Goal: Transaction & Acquisition: Purchase product/service

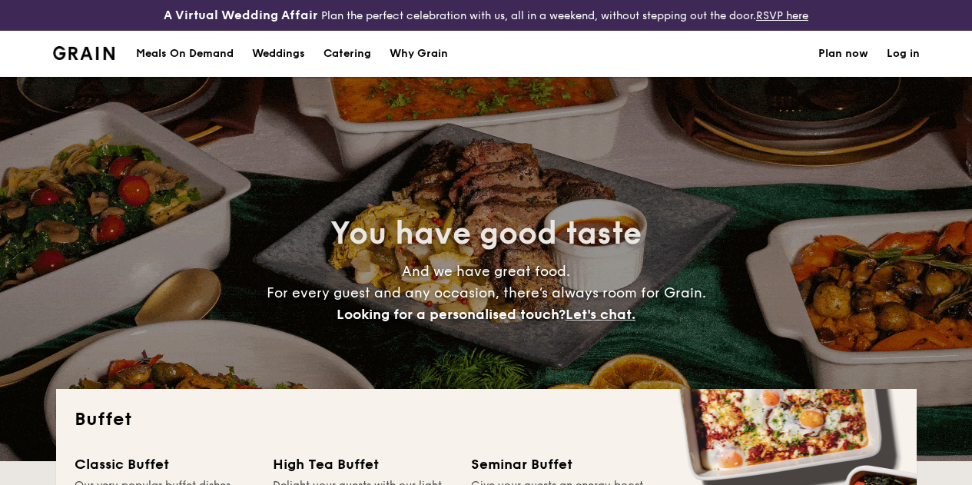
select select
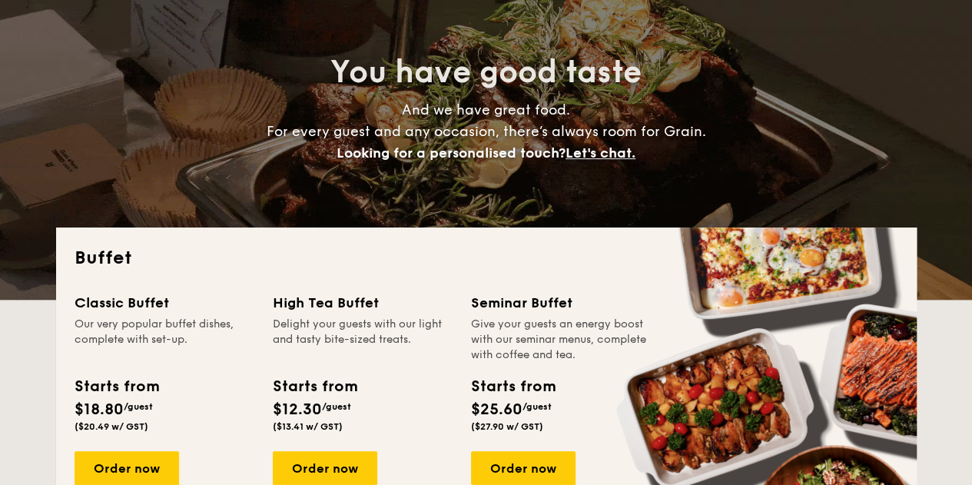
scroll to position [12, 0]
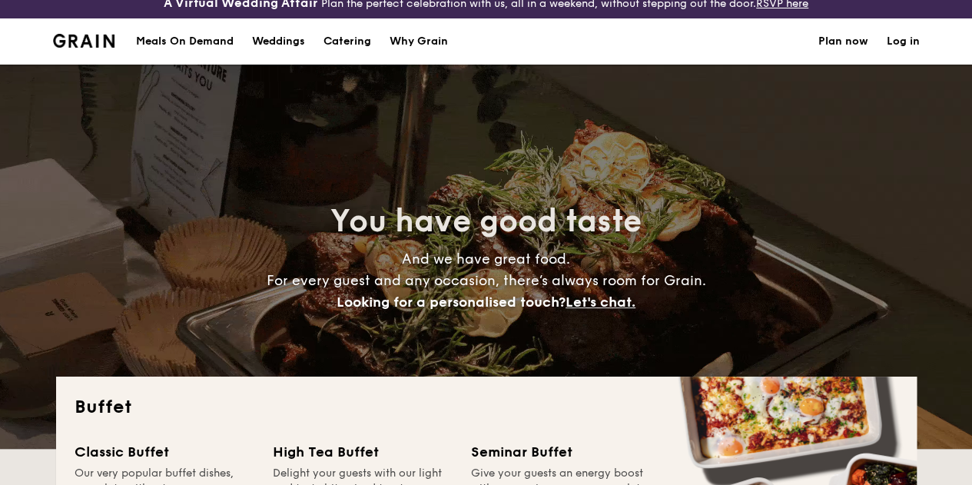
drag, startPoint x: 340, startPoint y: 54, endPoint x: 363, endPoint y: 68, distance: 27.3
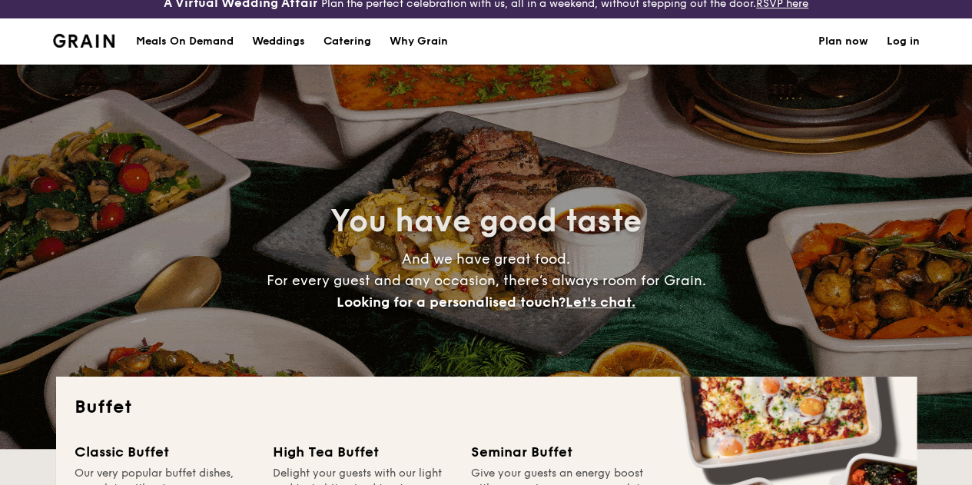
click at [340, 53] on h1 "Catering" at bounding box center [348, 41] width 48 height 46
click at [349, 56] on h1 "Catering" at bounding box center [348, 41] width 48 height 46
click at [339, 57] on h1 "Catering" at bounding box center [348, 41] width 48 height 46
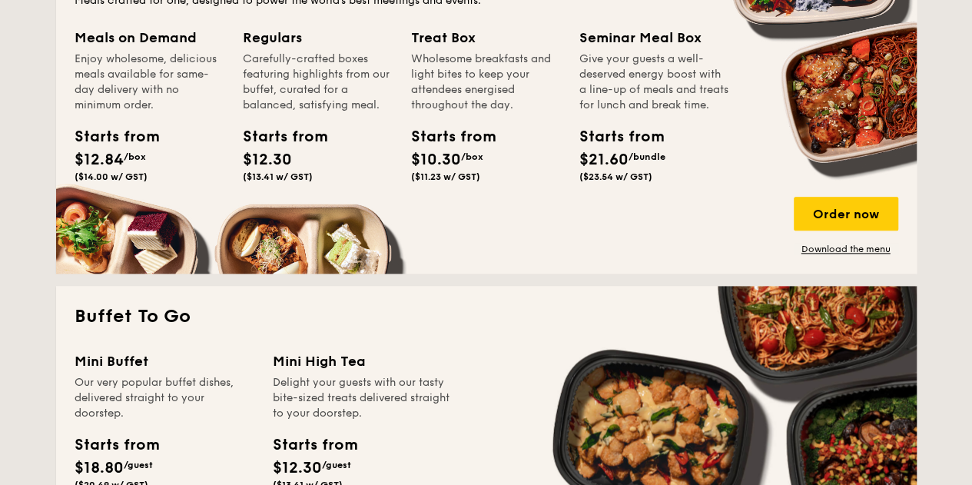
scroll to position [935, 0]
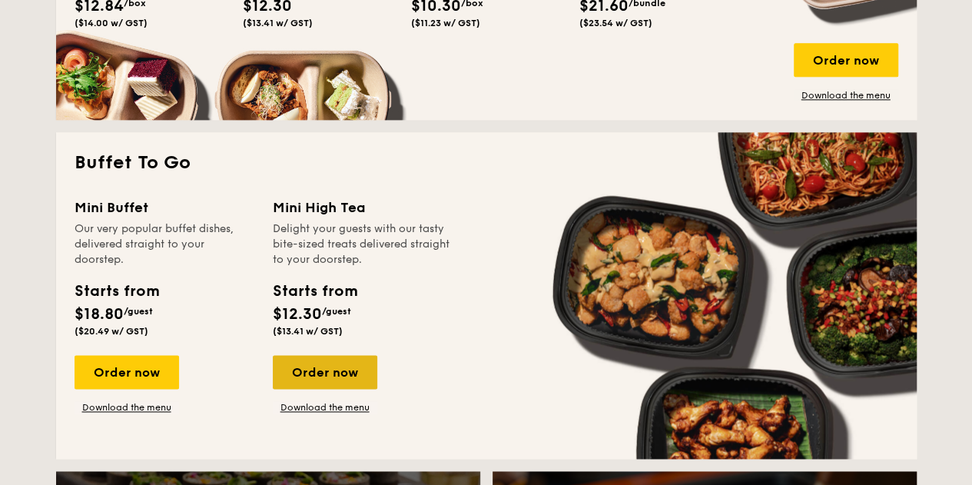
click at [358, 389] on div "Order now" at bounding box center [325, 372] width 105 height 34
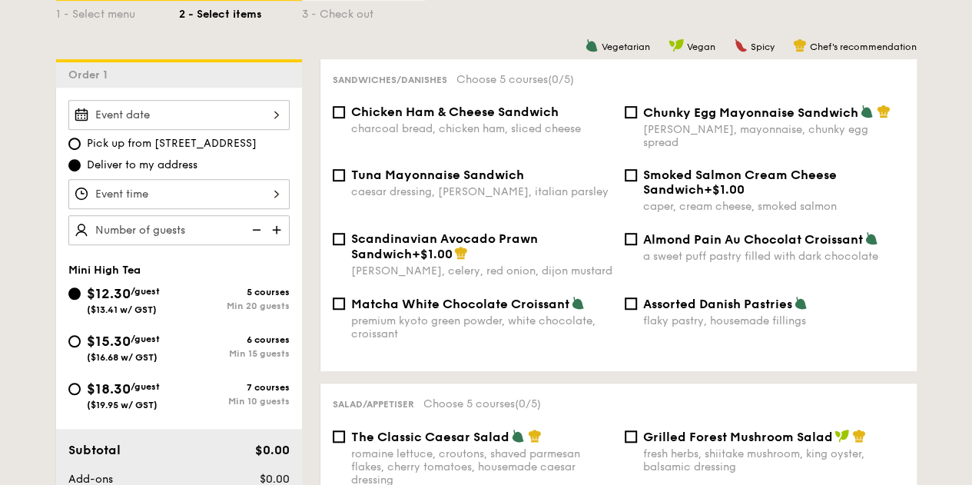
scroll to position [384, 0]
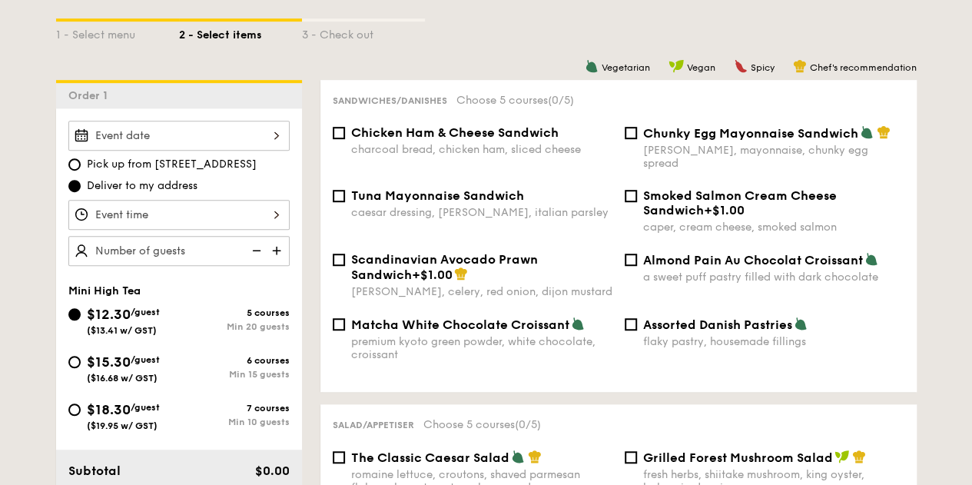
click at [731, 141] on span "Chunky Egg Mayonnaise Sandwich" at bounding box center [750, 133] width 215 height 15
click at [637, 139] on input "Chunky Egg Mayonnaise Sandwich dijon mustard, mayonnaise, chunky egg spread" at bounding box center [631, 133] width 12 height 12
checkbox input "true"
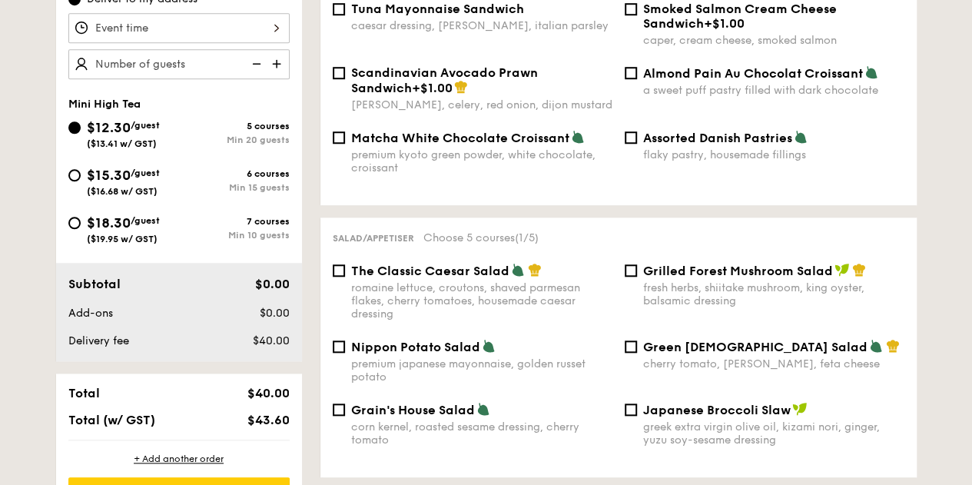
scroll to position [538, 0]
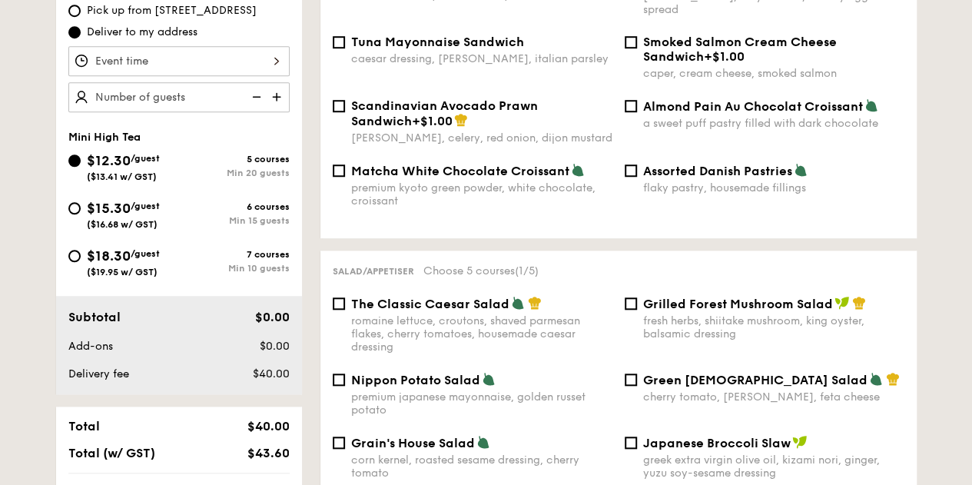
click at [269, 106] on img at bounding box center [278, 96] width 23 height 29
click at [277, 105] on img at bounding box center [278, 96] width 23 height 29
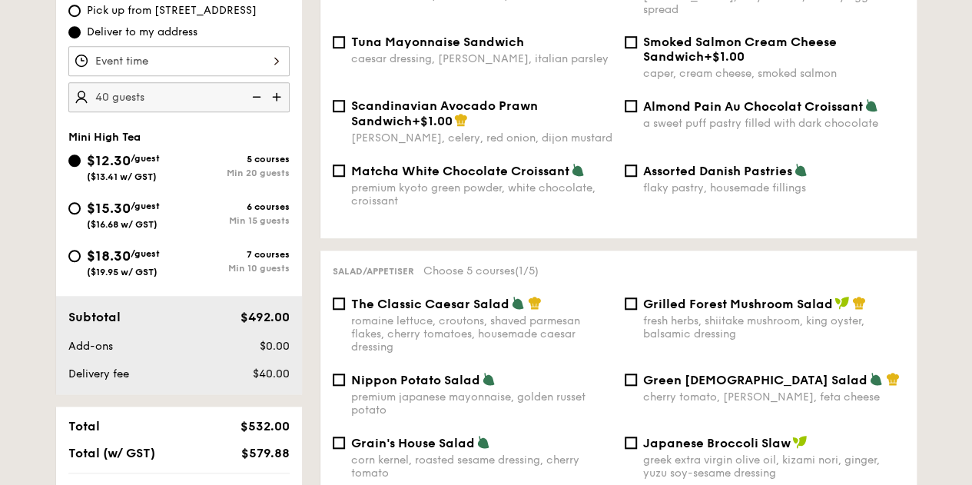
click at [277, 105] on img at bounding box center [278, 96] width 23 height 29
click at [279, 107] on img at bounding box center [278, 96] width 23 height 29
click at [277, 104] on img at bounding box center [278, 96] width 23 height 29
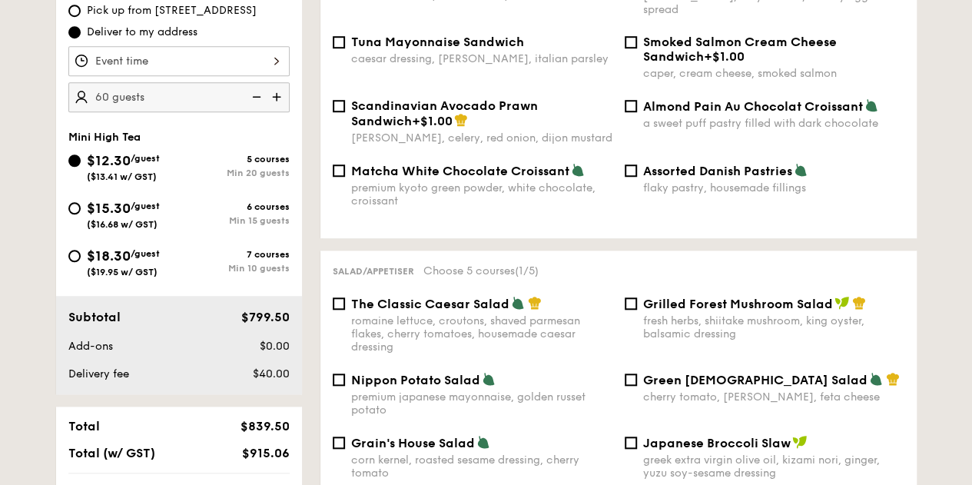
type input "65 guests"
click at [277, 76] on div at bounding box center [178, 61] width 221 height 30
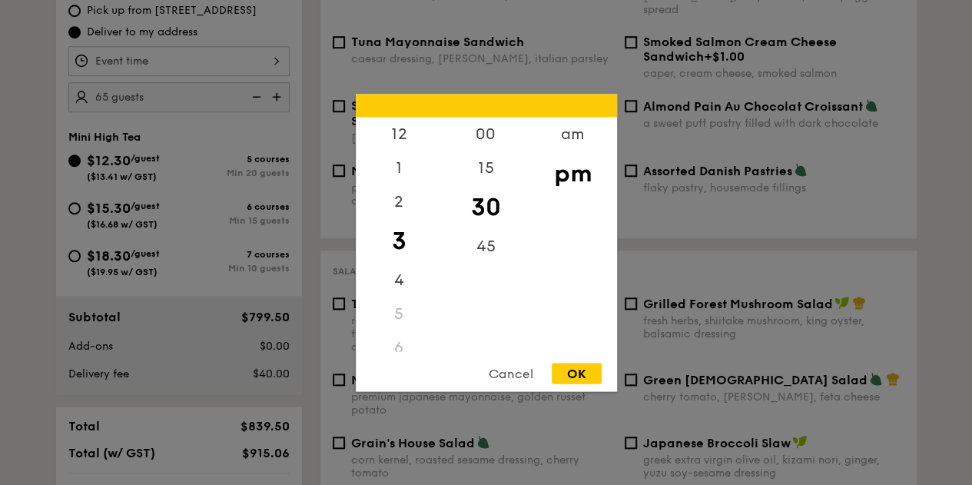
click at [195, 141] on div at bounding box center [486, 242] width 972 height 485
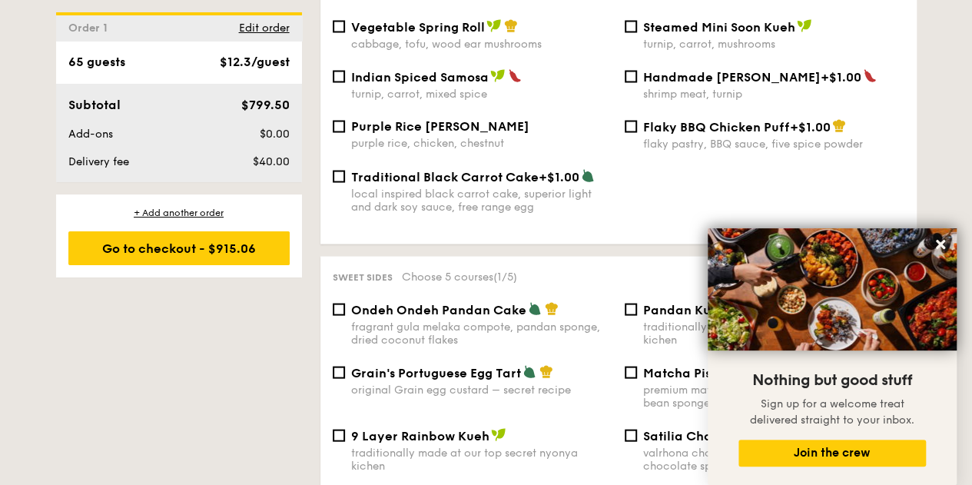
scroll to position [1460, 0]
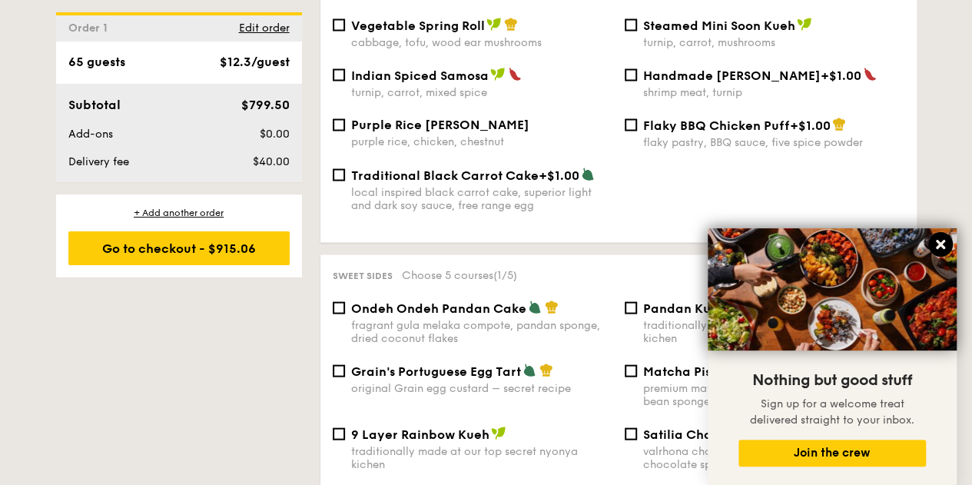
click at [938, 238] on icon at bounding box center [941, 245] width 14 height 14
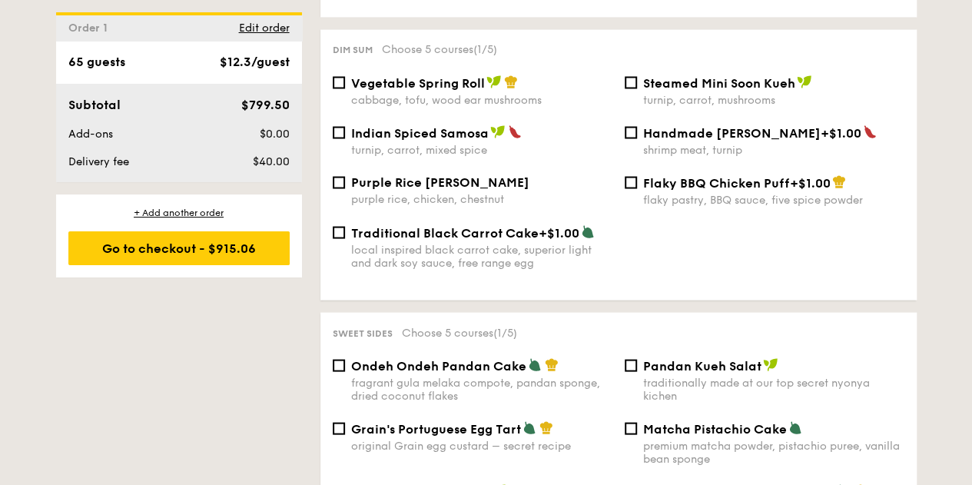
scroll to position [1384, 0]
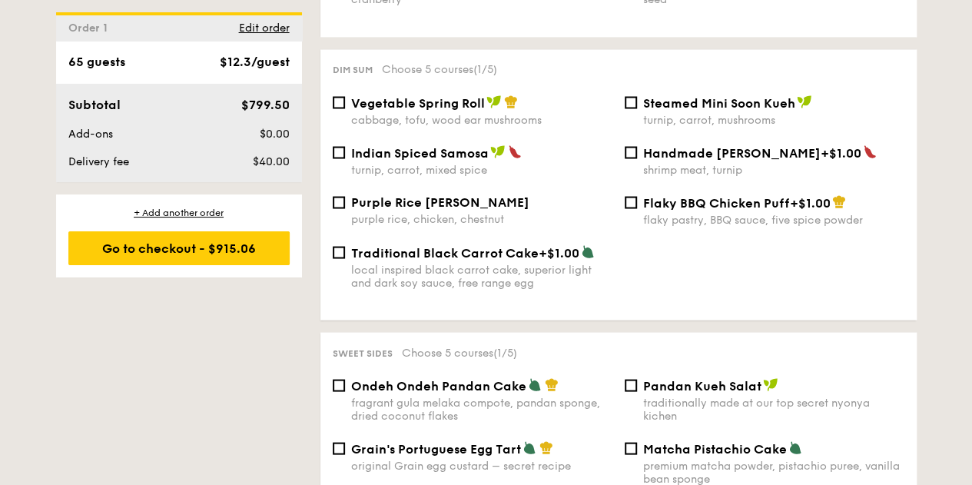
click at [450, 96] on div "Dim sum Choose 5 courses (1/5) Vegetable Spring Roll cabbage, tofu, wood ear mu…" at bounding box center [619, 184] width 596 height 271
click at [389, 107] on span "Vegetable Spring Roll" at bounding box center [418, 102] width 134 height 15
click at [345, 107] on input "Vegetable Spring Roll cabbage, tofu, wood ear mushrooms" at bounding box center [339, 102] width 12 height 12
click at [360, 109] on span "Vegetable Spring Roll" at bounding box center [418, 102] width 134 height 15
click at [345, 108] on input "Vegetable Spring Roll cabbage, tofu, wood ear mushrooms" at bounding box center [339, 102] width 12 height 12
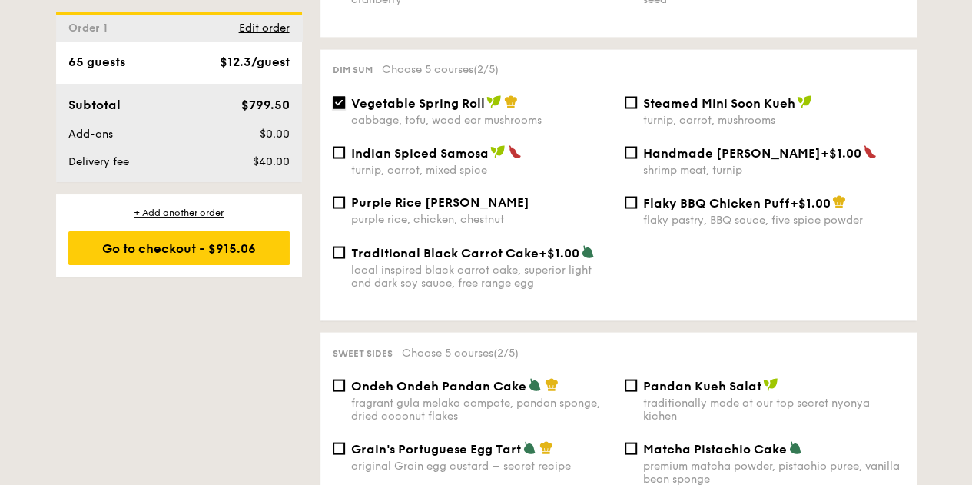
checkbox input "false"
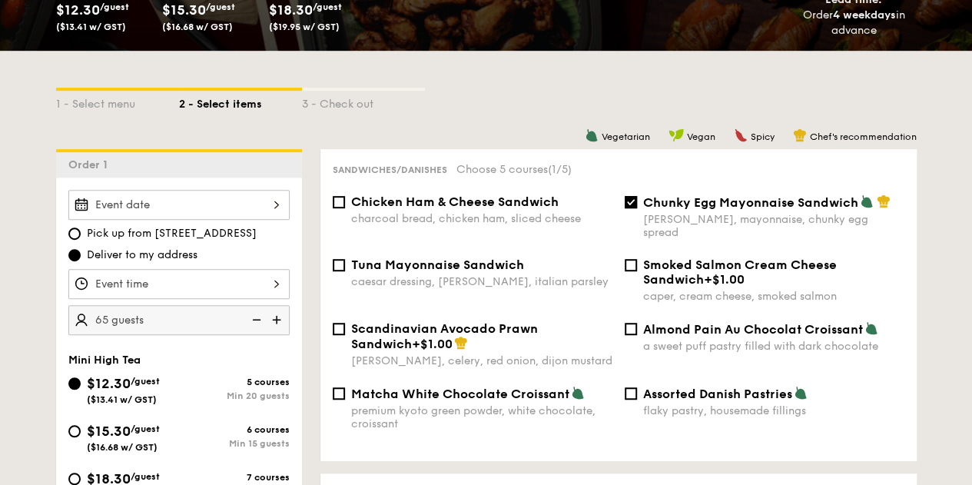
scroll to position [461, 0]
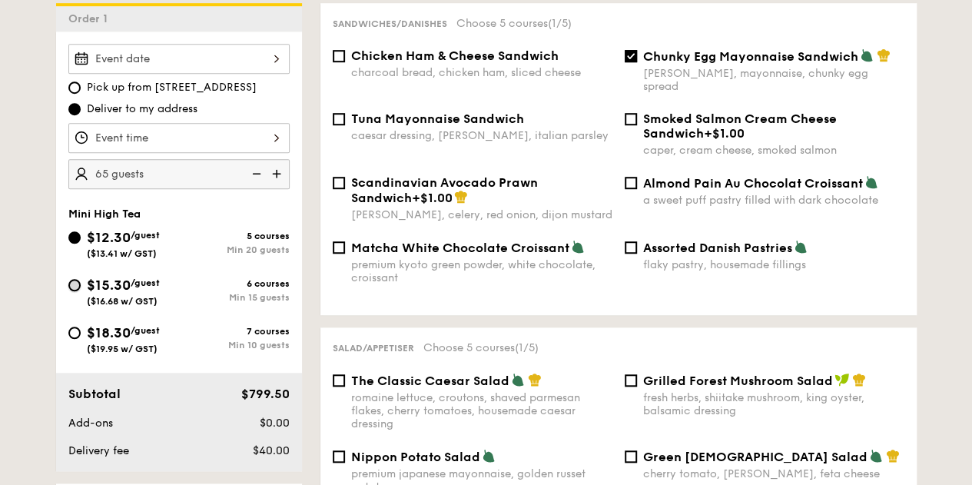
click at [79, 291] on input "$15.30 /guest ($16.68 w/ GST) 6 courses Min 15 guests" at bounding box center [74, 285] width 12 height 12
radio input "true"
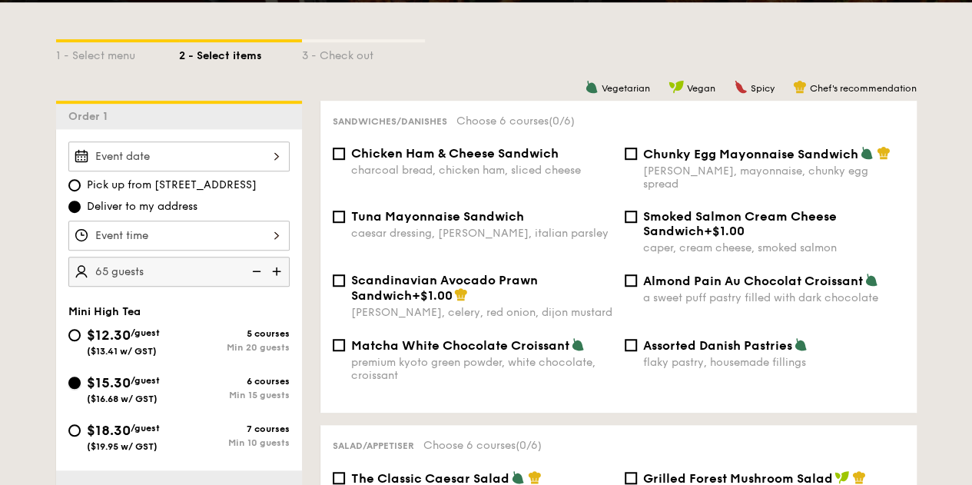
scroll to position [384, 0]
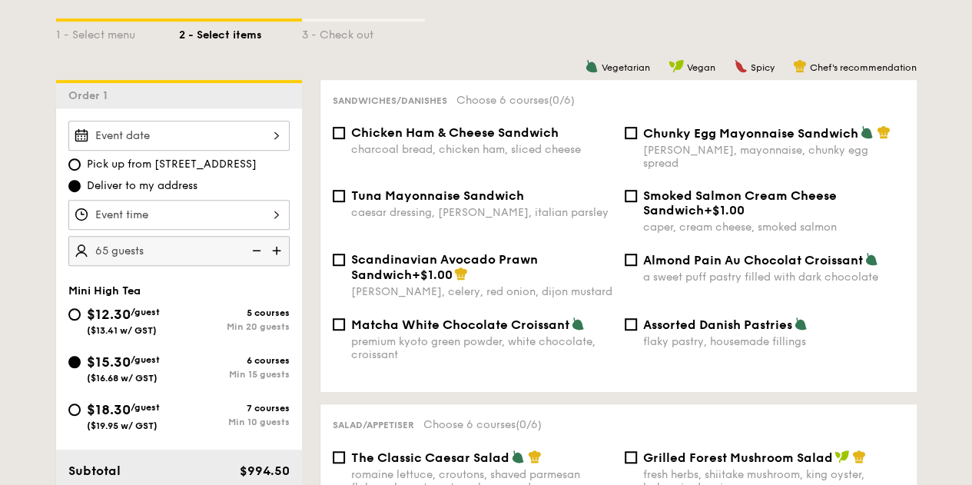
click at [650, 141] on span "Chunky Egg Mayonnaise Sandwich" at bounding box center [750, 133] width 215 height 15
click at [637, 139] on input "Chunky Egg Mayonnaise Sandwich dijon mustard, mayonnaise, chunky egg spread" at bounding box center [631, 133] width 12 height 12
checkbox input "true"
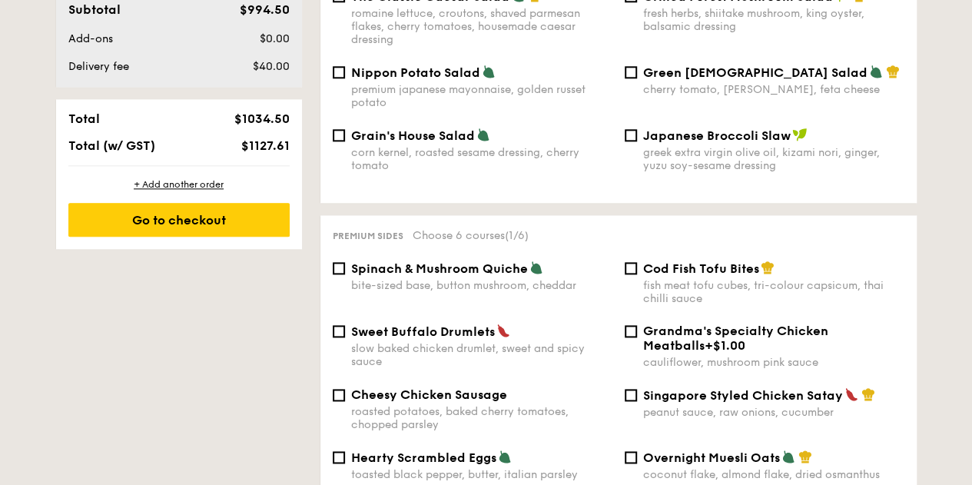
scroll to position [922, 0]
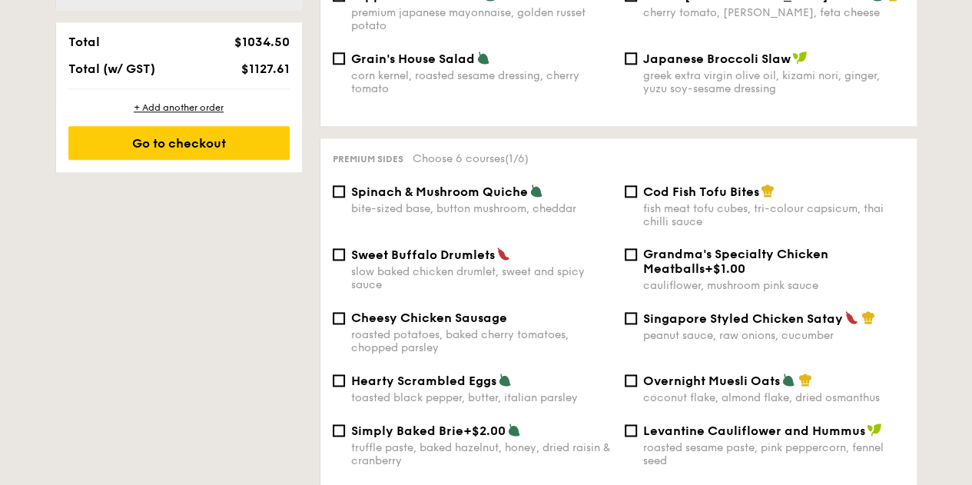
click at [467, 193] on span "Spinach & Mushroom Quiche" at bounding box center [439, 191] width 177 height 15
click at [345, 193] on input "Spinach & Mushroom Quiche bite-sized base, button mushroom, cheddar" at bounding box center [339, 191] width 12 height 12
checkbox input "true"
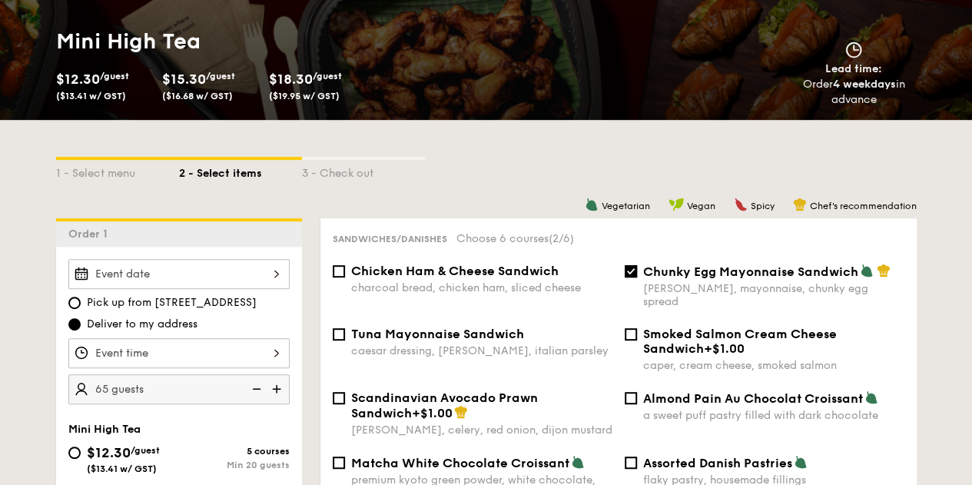
scroll to position [231, 0]
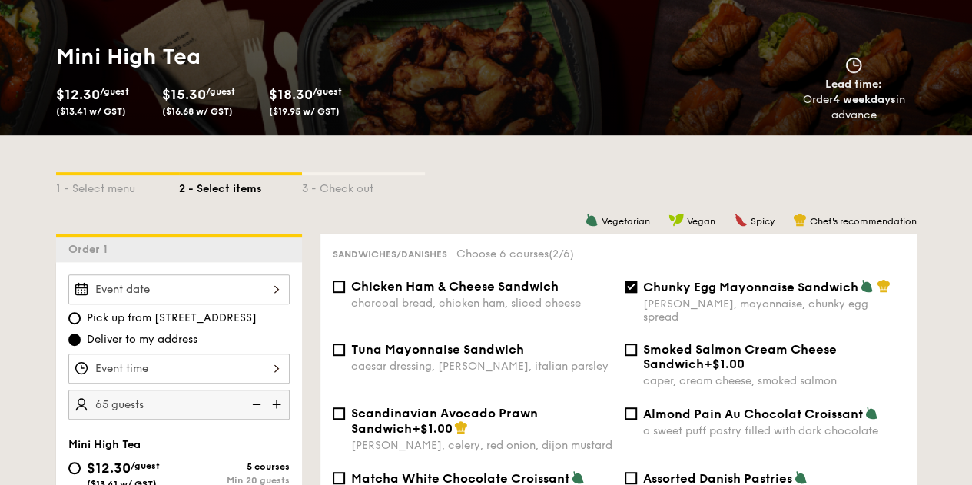
select select
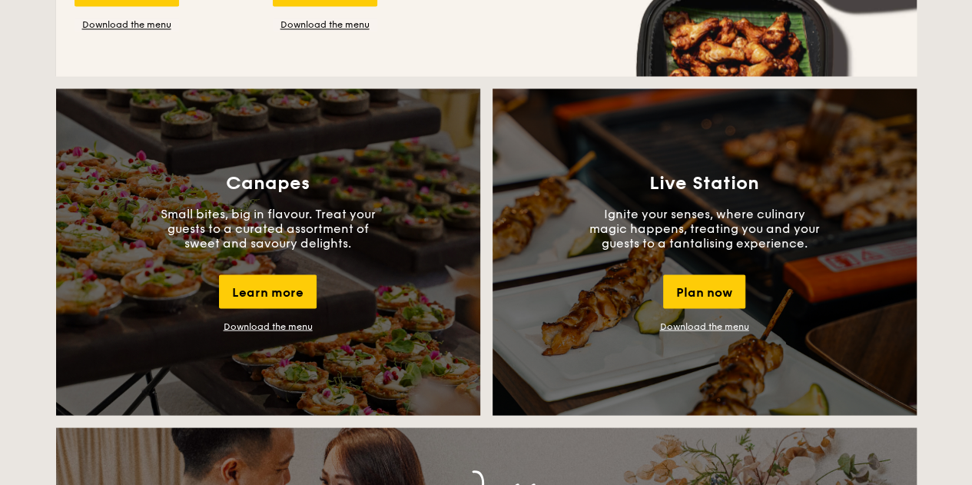
scroll to position [1321, 0]
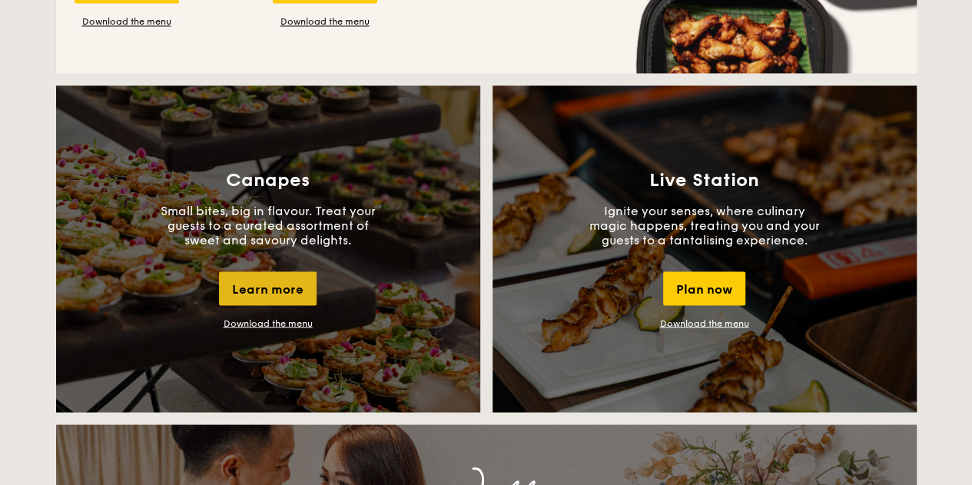
click at [279, 301] on div "Learn more" at bounding box center [268, 288] width 98 height 34
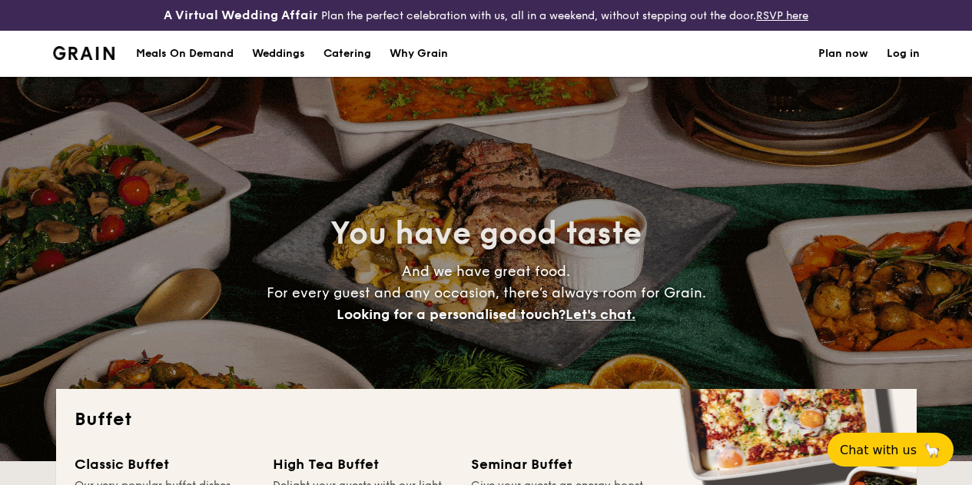
select select
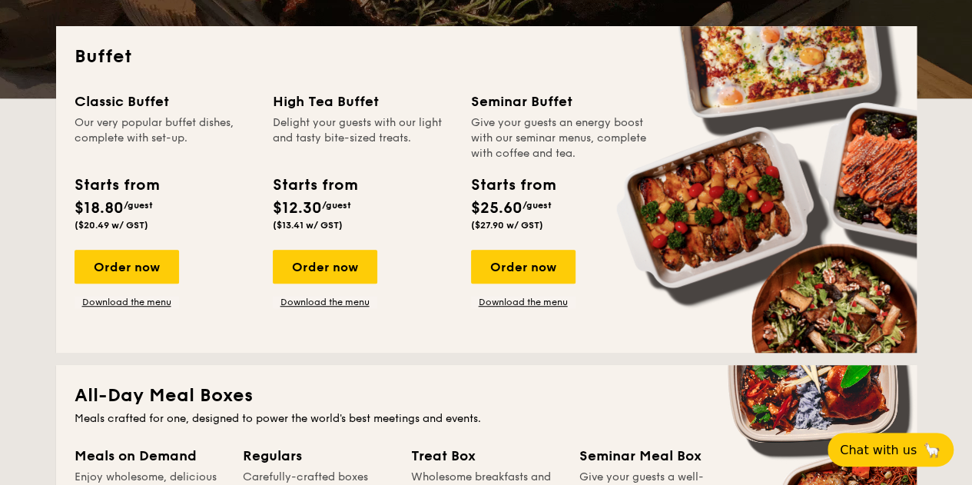
scroll to position [397, 0]
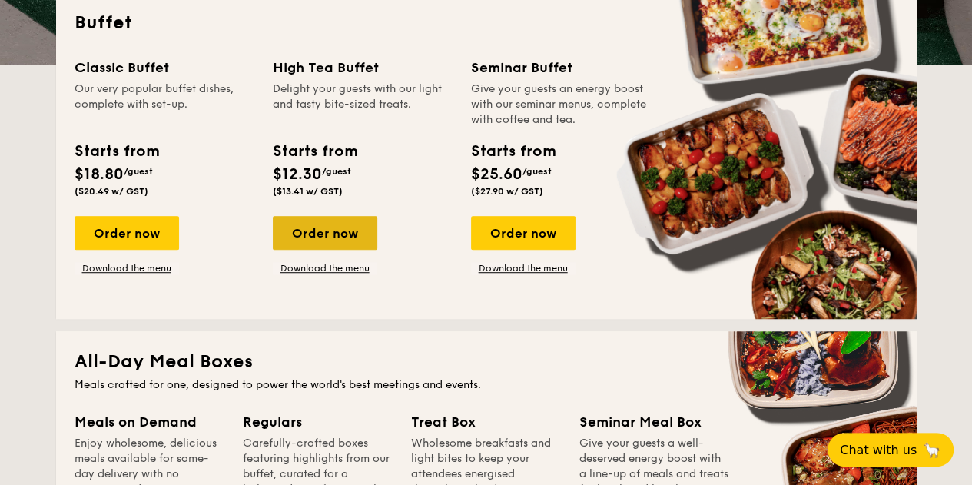
click at [351, 238] on div "Order now" at bounding box center [325, 233] width 105 height 34
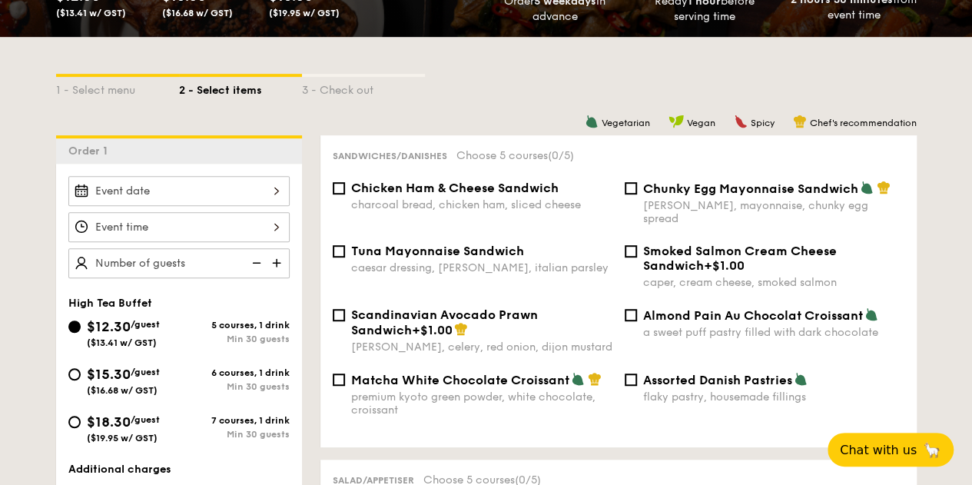
scroll to position [307, 0]
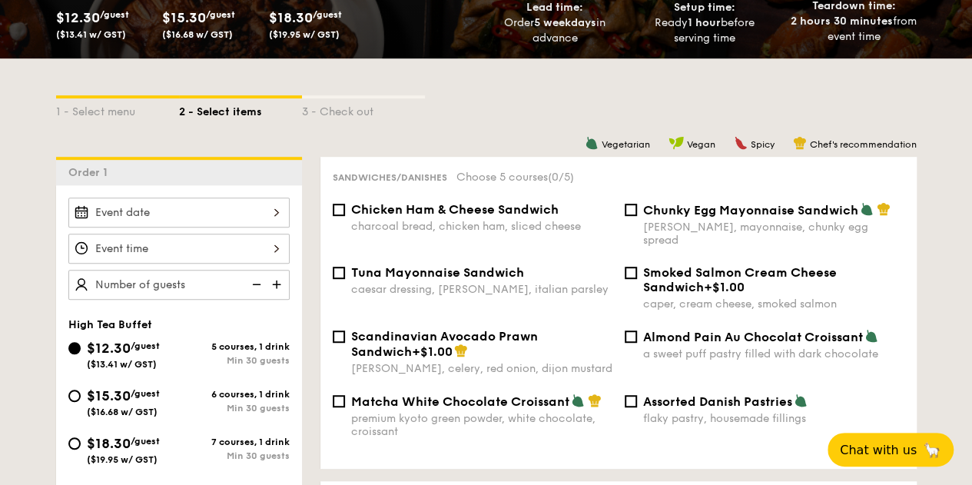
click at [721, 218] on span "Chunky Egg Mayonnaise Sandwich" at bounding box center [750, 210] width 215 height 15
click at [637, 216] on input "Chunky Egg Mayonnaise Sandwich dijon mustard, mayonnaise, chunky egg spread" at bounding box center [631, 210] width 12 height 12
checkbox input "true"
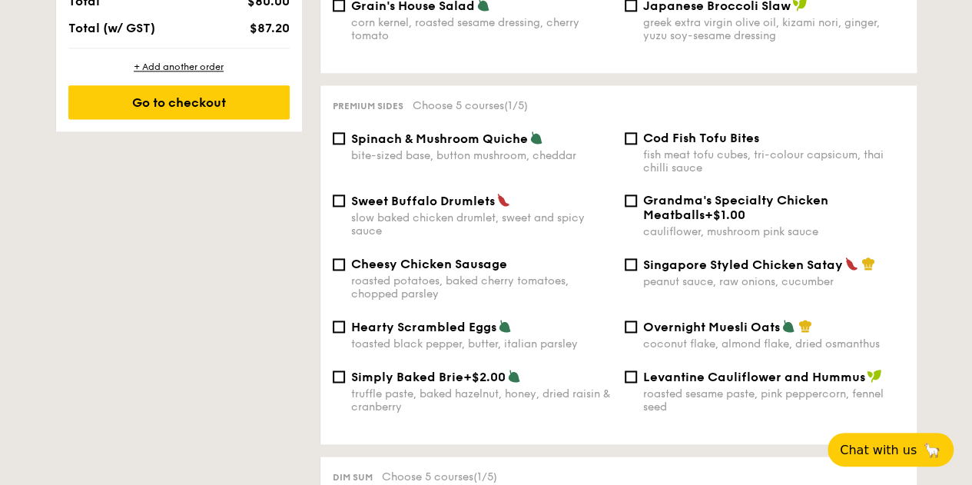
scroll to position [999, 0]
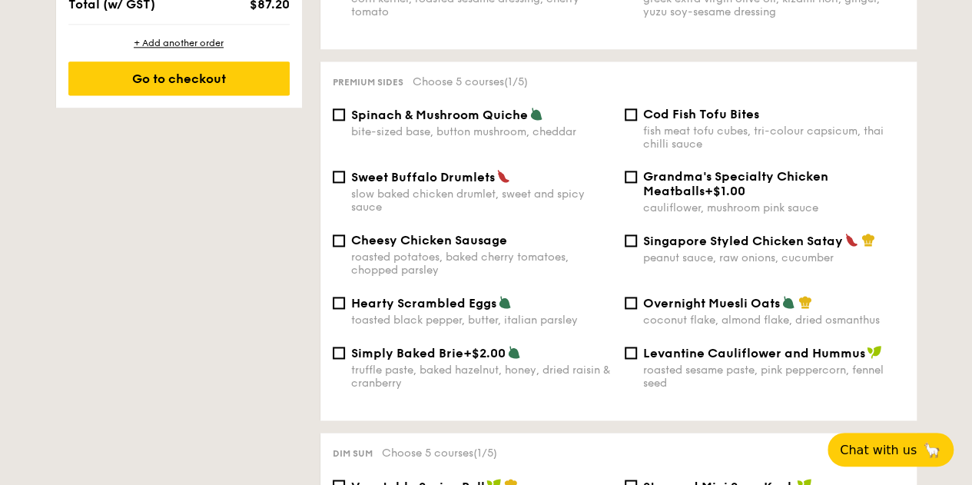
click at [441, 117] on span "Spinach & Mushroom Quiche" at bounding box center [439, 115] width 177 height 15
click at [345, 117] on input "Spinach & Mushroom Quiche bite-sized base, button mushroom, cheddar" at bounding box center [339, 114] width 12 height 12
checkbox input "true"
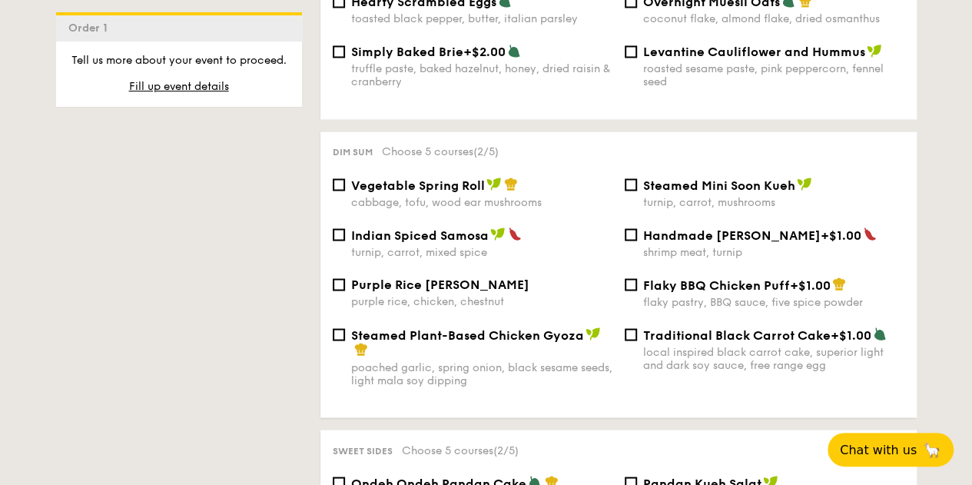
scroll to position [1307, 0]
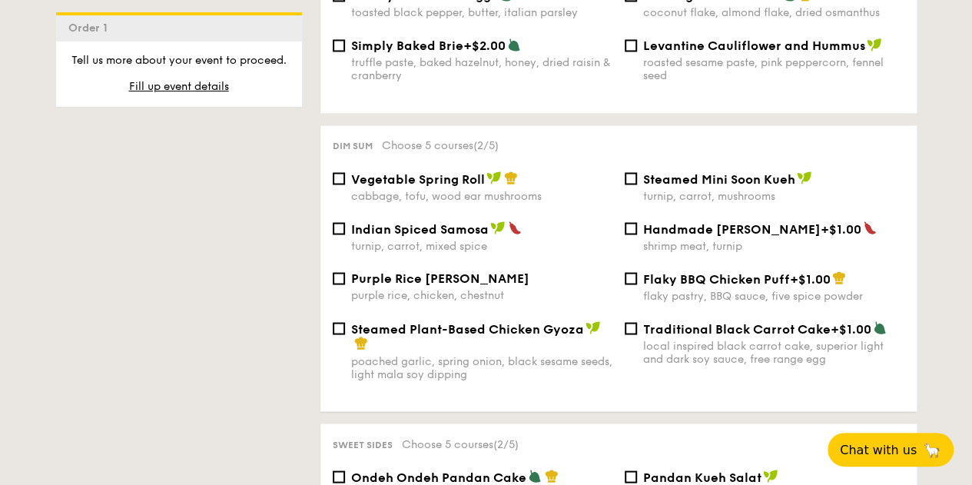
click at [440, 178] on div "Dim sum Choose 5 courses (2/5) Vegetable Spring Roll cabbage, tofu, wood ear mu…" at bounding box center [619, 268] width 596 height 286
click at [430, 230] on span "Indian Spiced Samosa" at bounding box center [420, 228] width 138 height 15
click at [345, 230] on input "Indian Spiced Samosa turnip, carrot, mixed spice" at bounding box center [339, 228] width 12 height 12
checkbox input "true"
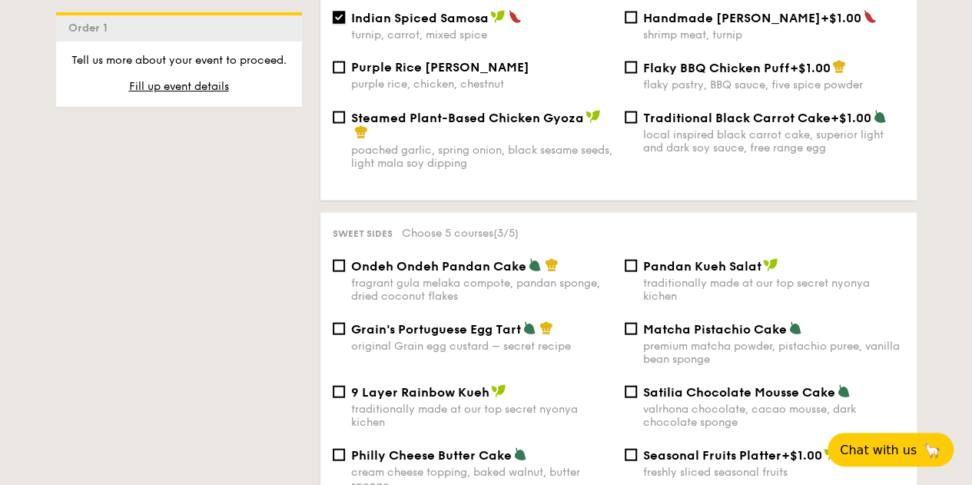
scroll to position [1614, 0]
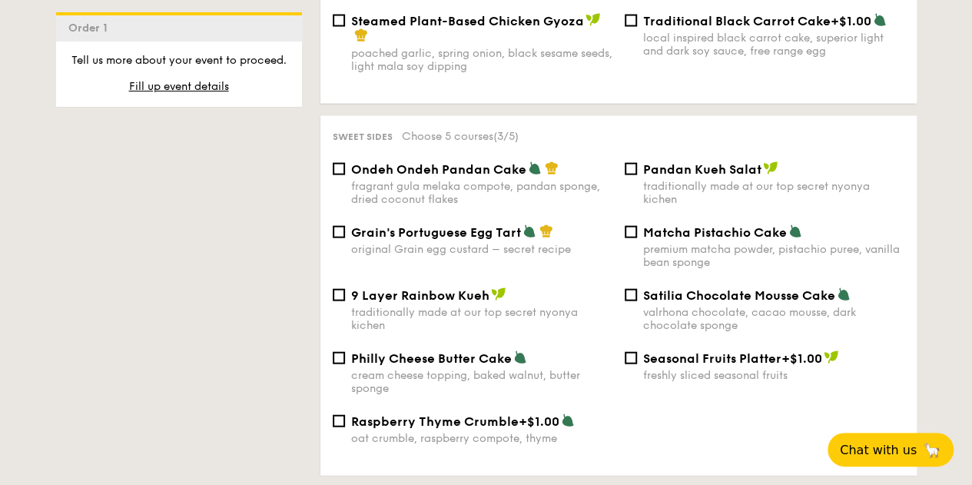
click at [406, 177] on span "Ondeh Ondeh Pandan Cake" at bounding box center [438, 169] width 175 height 15
click at [345, 175] on input "Ondeh Ondeh Pandan Cake fragrant [PERSON_NAME] melaka compote, pandan sponge, d…" at bounding box center [339, 169] width 12 height 12
checkbox input "true"
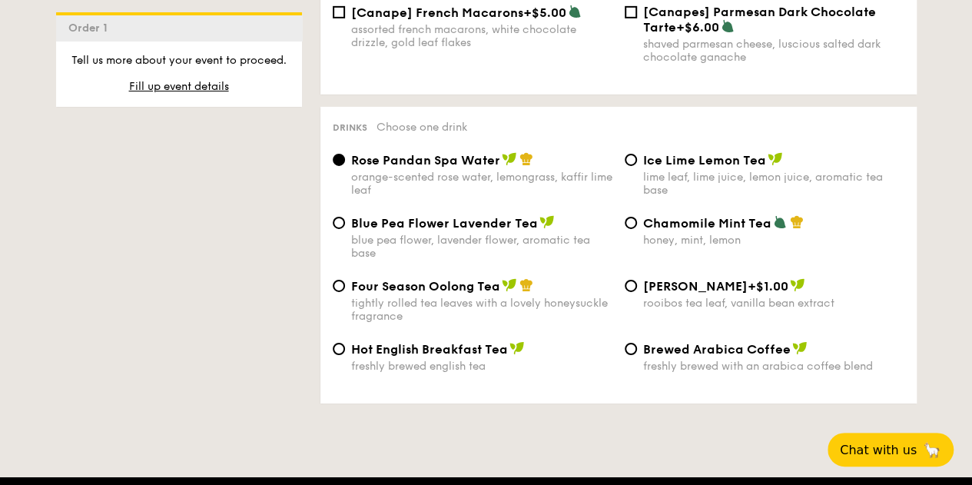
scroll to position [2537, 0]
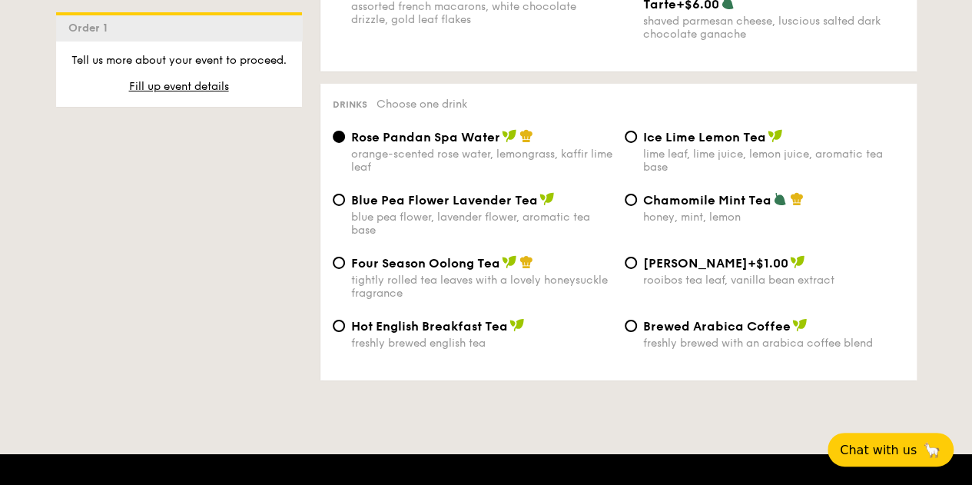
click at [441, 230] on div "blue pea flower, lavender flower, aromatic tea base" at bounding box center [481, 224] width 261 height 26
click at [345, 206] on input "Blue Pea Flower Lavender Tea blue pea flower, lavender flower, aromatic tea base" at bounding box center [339, 200] width 12 height 12
radio input "true"
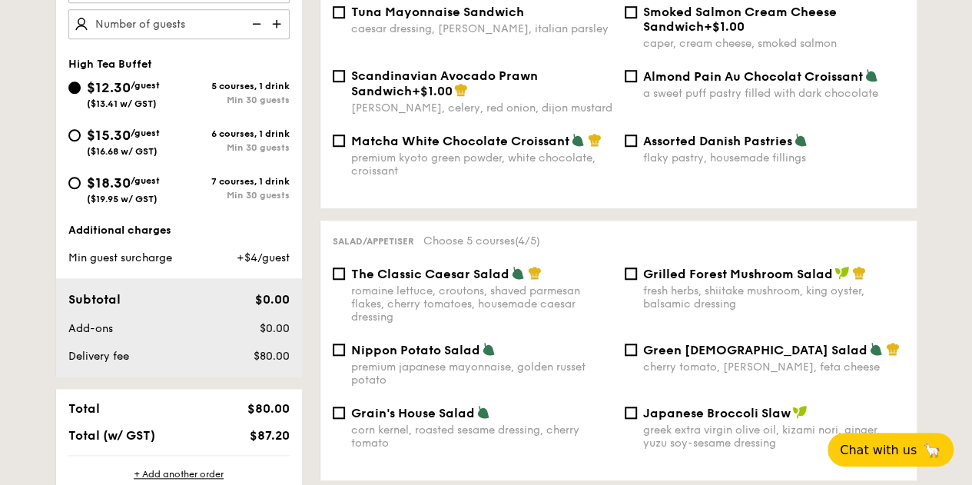
scroll to position [538, 0]
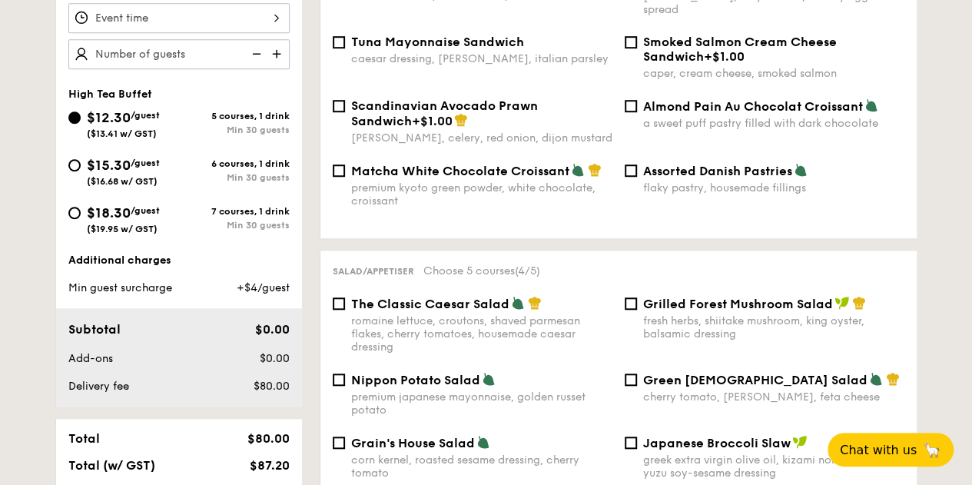
click at [79, 181] on div "$15.30 /guest ($16.68 w/ GST)" at bounding box center [123, 171] width 111 height 32
click at [79, 171] on input "$15.30 /guest ($16.68 w/ GST) 6 courses, 1 drink Min 30 guests" at bounding box center [74, 165] width 12 height 12
radio input "true"
checkbox input "false"
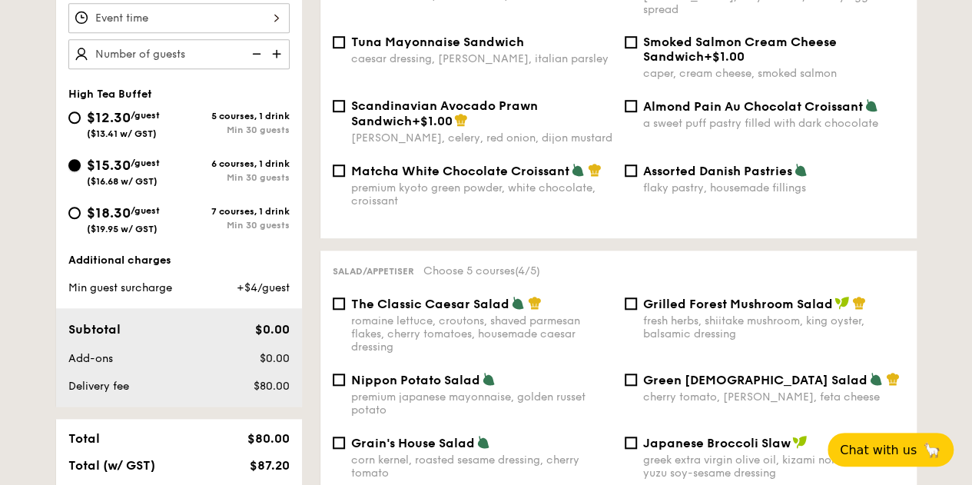
checkbox input "false"
radio input "true"
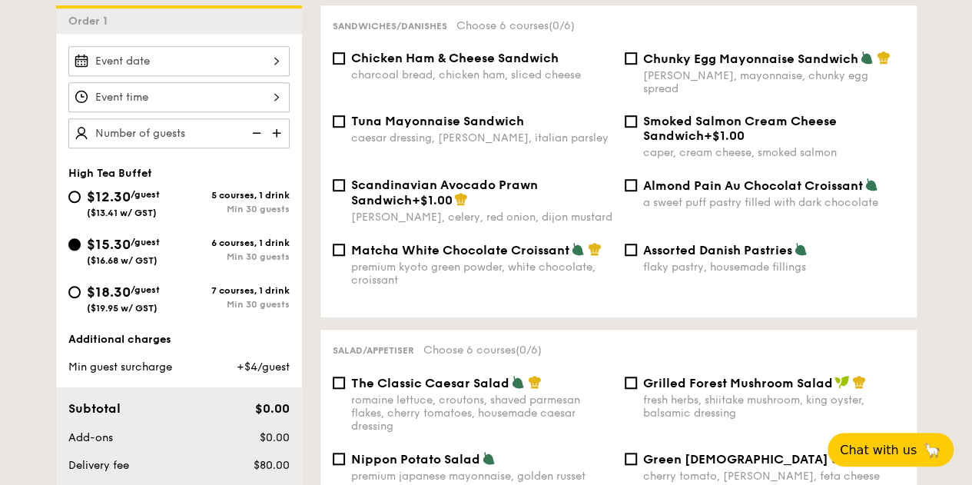
scroll to position [307, 0]
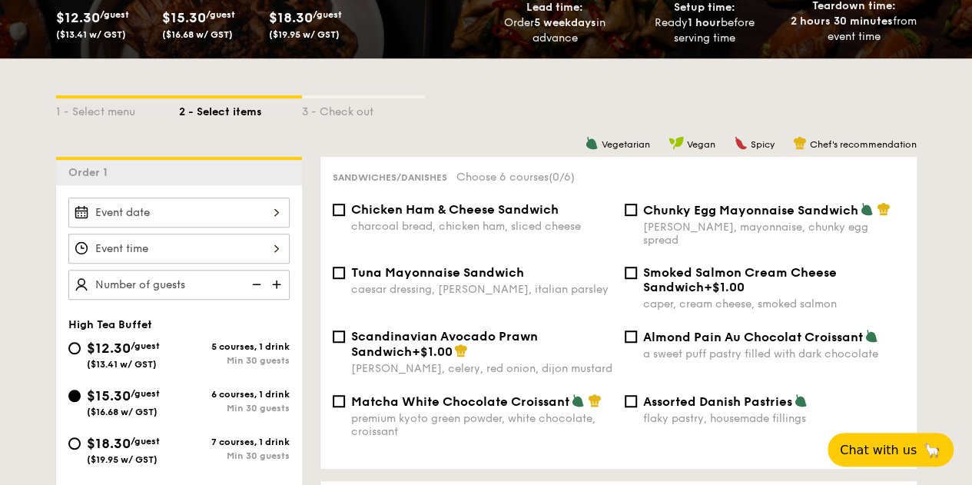
drag, startPoint x: 317, startPoint y: 84, endPoint x: 308, endPoint y: 66, distance: 19.9
select select
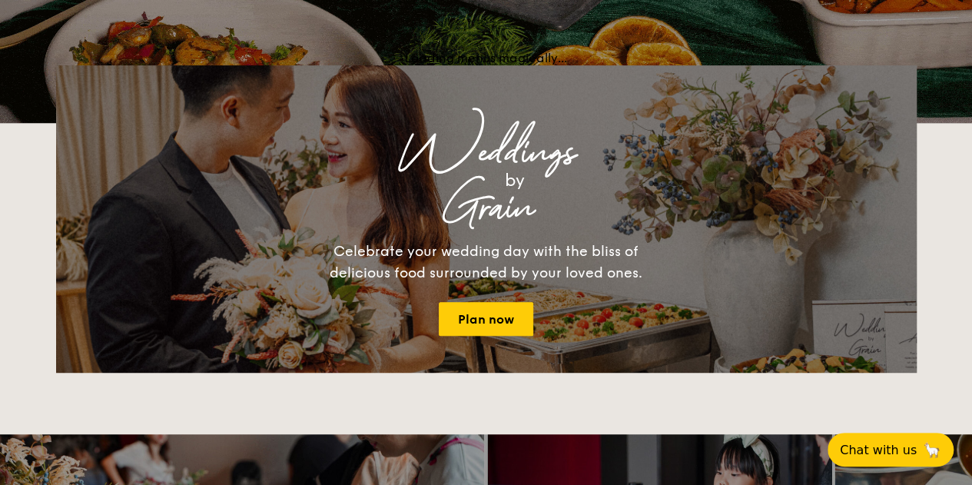
scroll to position [440, 0]
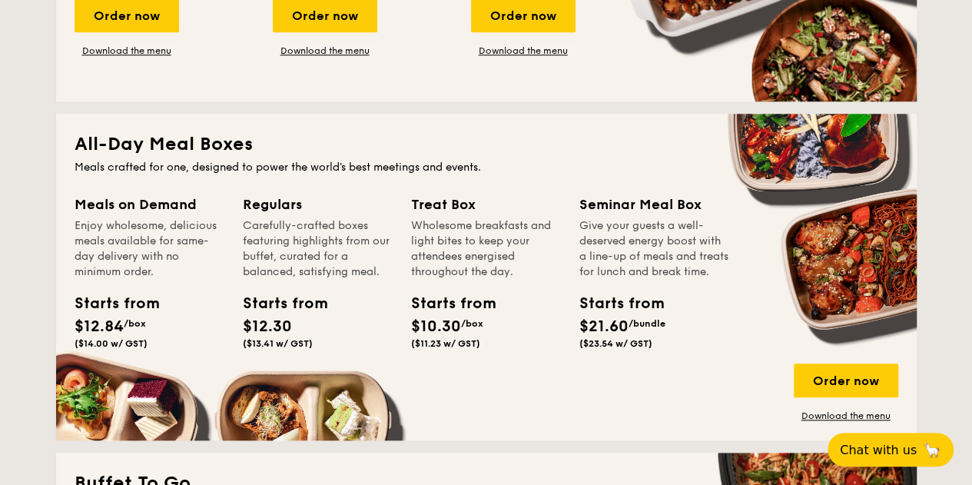
scroll to position [671, 0]
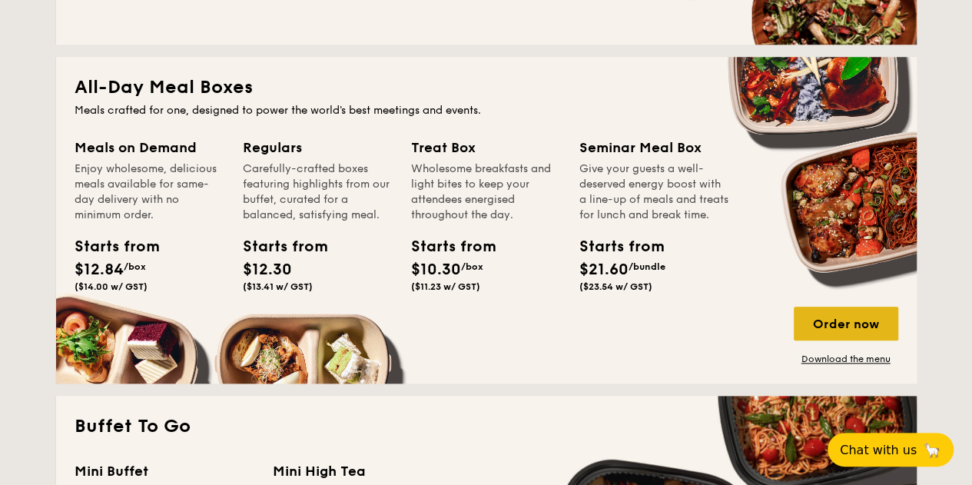
click at [830, 337] on div "Order now" at bounding box center [846, 324] width 105 height 34
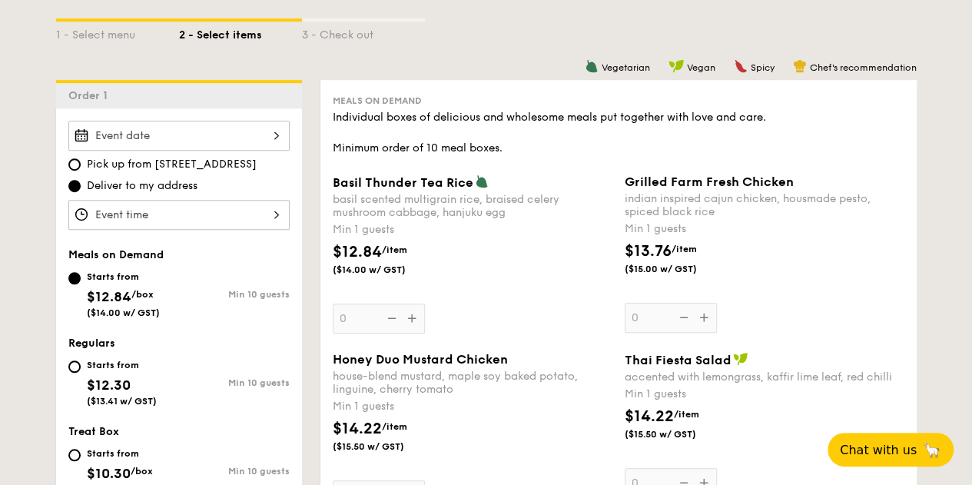
scroll to position [538, 0]
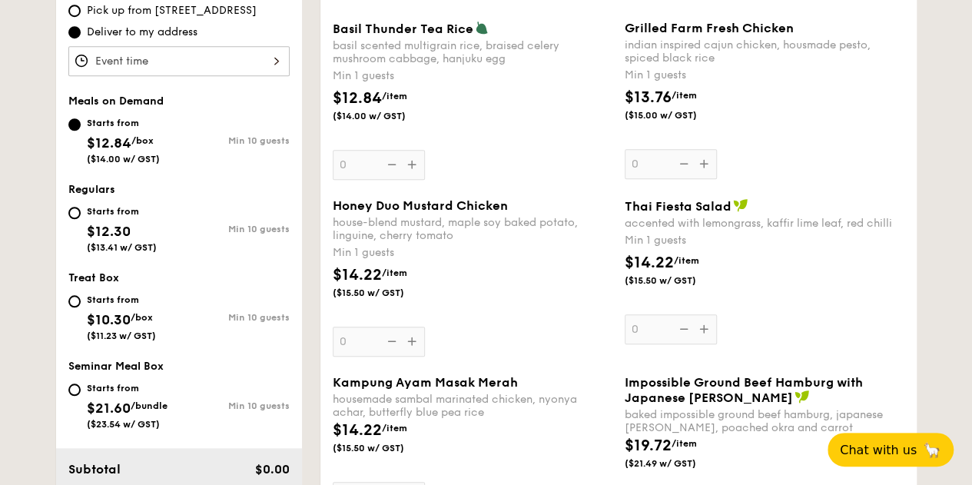
click at [116, 326] on span "$10.30" at bounding box center [109, 319] width 44 height 17
click at [81, 307] on input "Starts from $10.30 /box ($11.23 w/ GST) Min 10 guests" at bounding box center [74, 301] width 12 height 12
radio input "true"
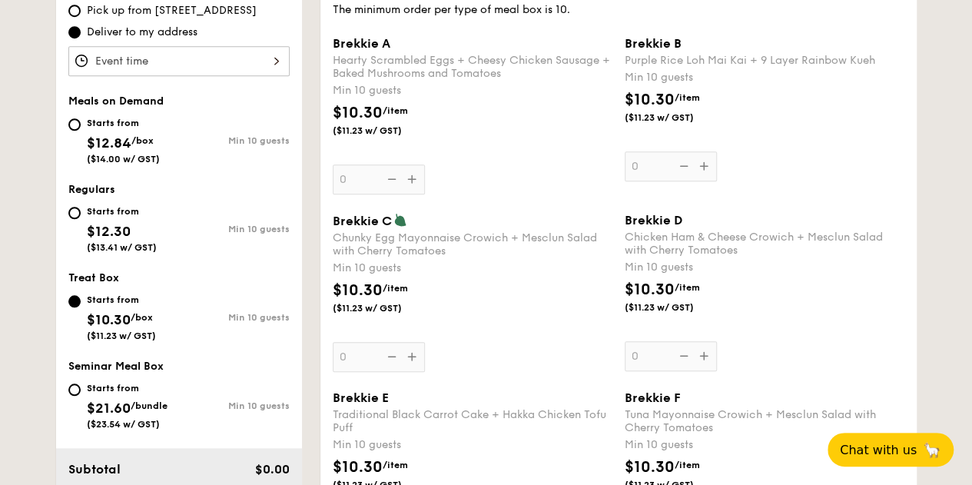
click at [122, 306] on div "Starts from" at bounding box center [121, 300] width 69 height 12
click at [81, 307] on input "Starts from $10.30 /box ($11.23 w/ GST) Min 10 guests" at bounding box center [74, 301] width 12 height 12
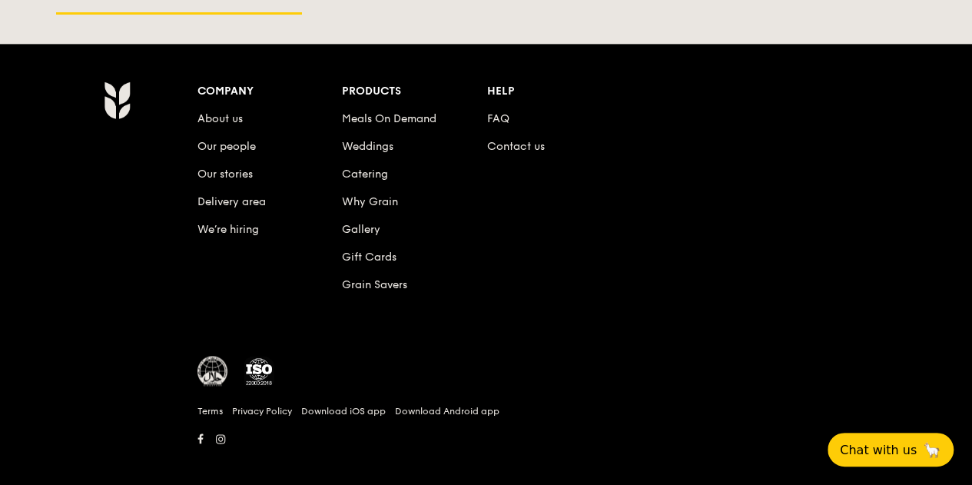
scroll to position [3988, 0]
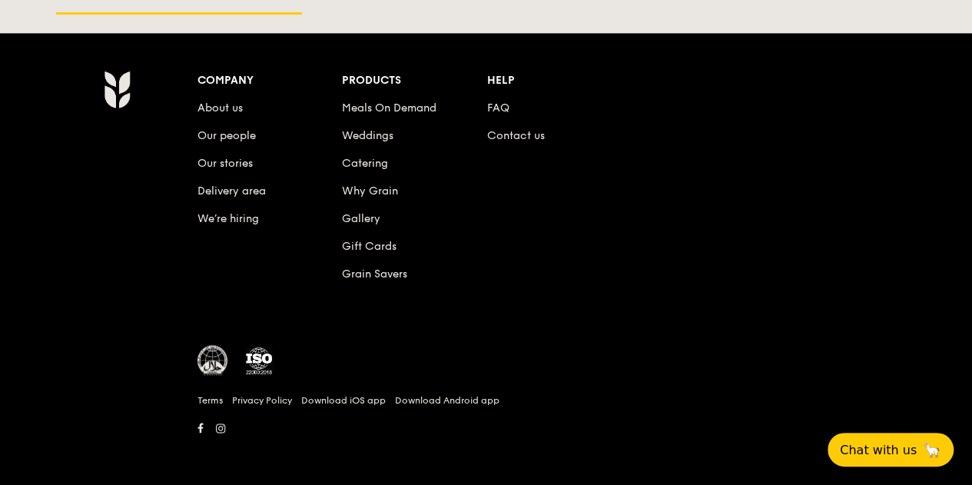
scroll to position [2055, 0]
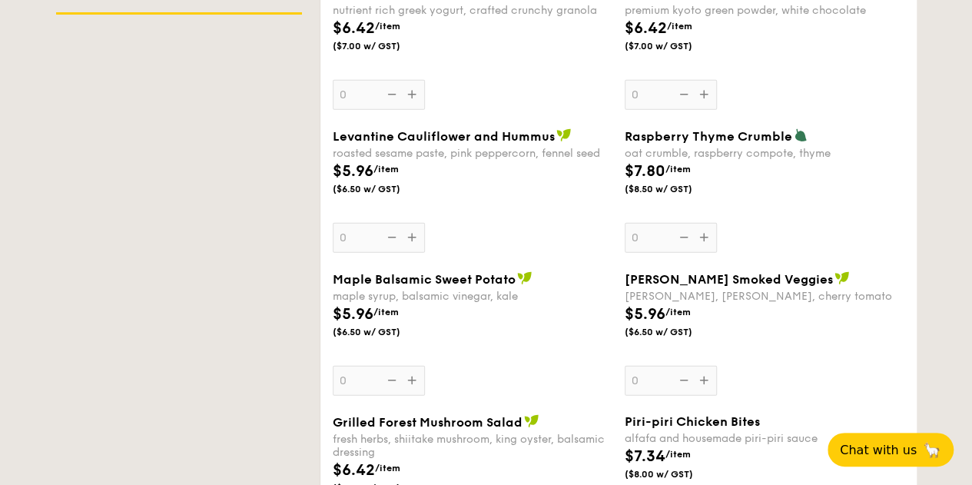
select select
